Goal: Task Accomplishment & Management: Manage account settings

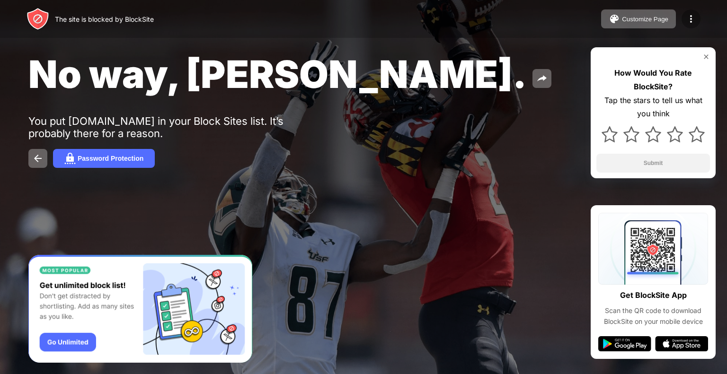
click at [694, 26] on div at bounding box center [691, 18] width 19 height 19
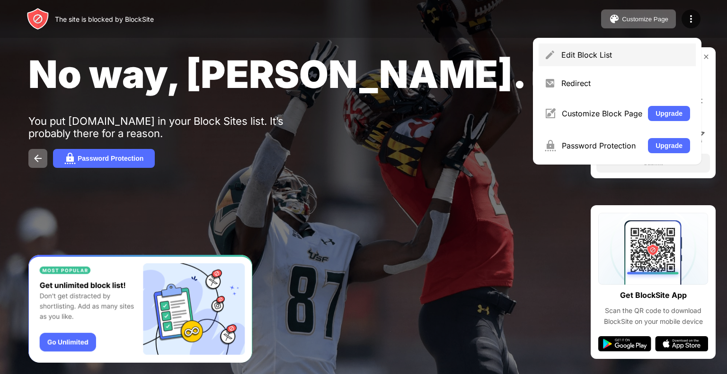
click at [560, 66] on div "Edit Block List" at bounding box center [617, 55] width 157 height 23
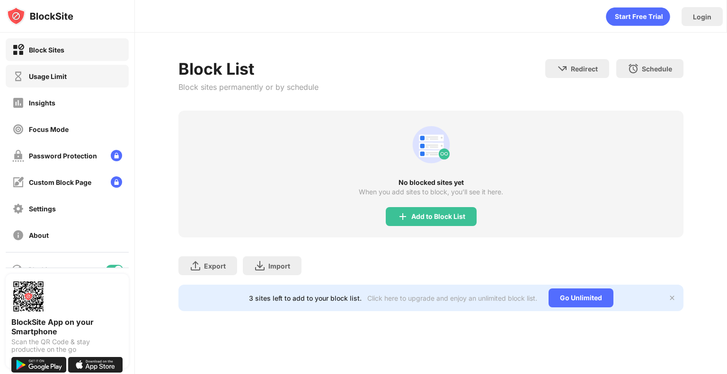
click at [62, 71] on div "Usage Limit" at bounding box center [39, 77] width 54 height 12
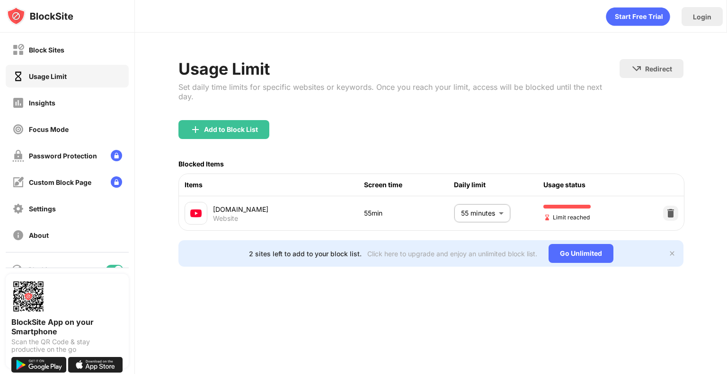
click at [485, 204] on body "Block Sites Usage Limit Insights Focus Mode Password Protection Custom Block Pa…" at bounding box center [363, 187] width 727 height 374
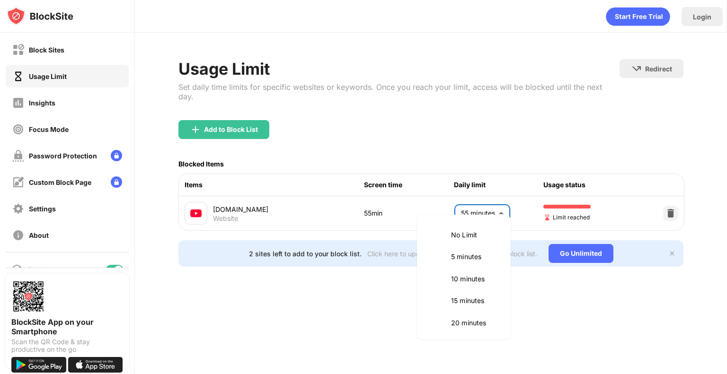
scroll to position [199, 0]
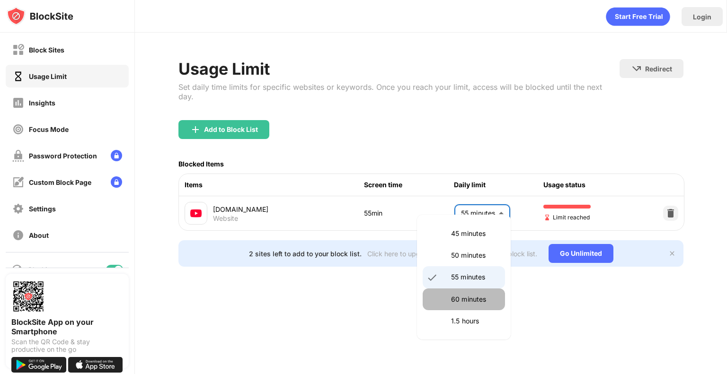
click at [467, 301] on p "60 minutes" at bounding box center [475, 299] width 48 height 10
type input "**"
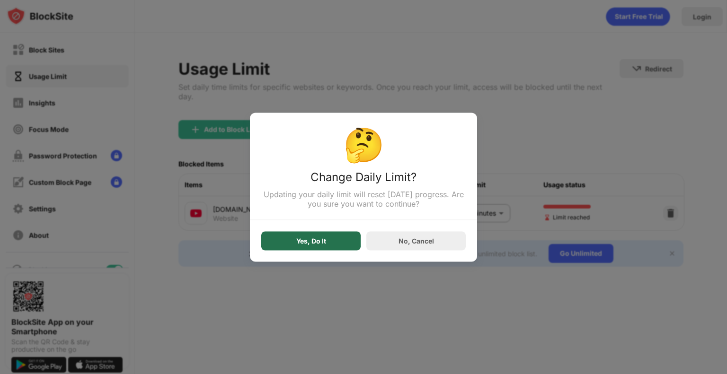
click at [310, 241] on div "Yes, Do It" at bounding box center [311, 241] width 30 height 8
